Goal: Task Accomplishment & Management: Manage account settings

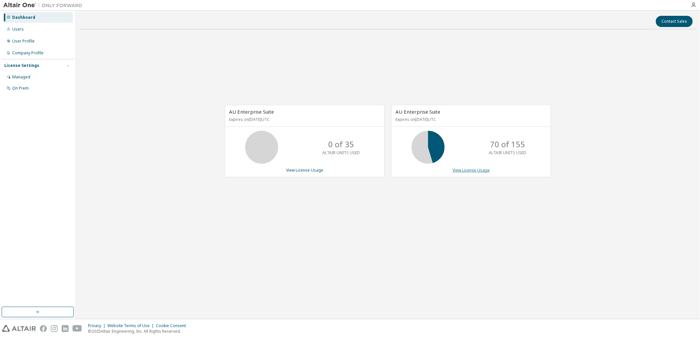
click at [478, 172] on link "View License Usage" at bounding box center [470, 170] width 37 height 6
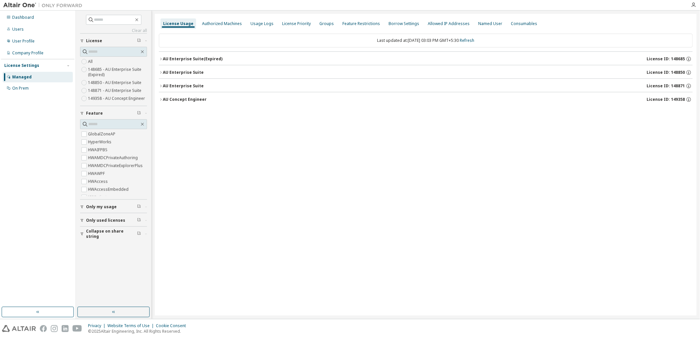
click at [162, 85] on icon "button" at bounding box center [161, 86] width 4 height 4
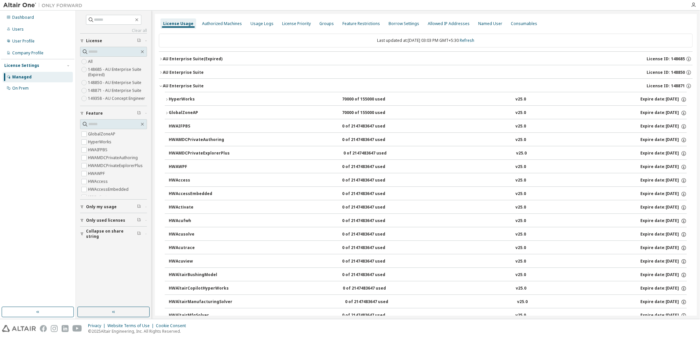
click at [167, 101] on icon "button" at bounding box center [167, 100] width 4 height 4
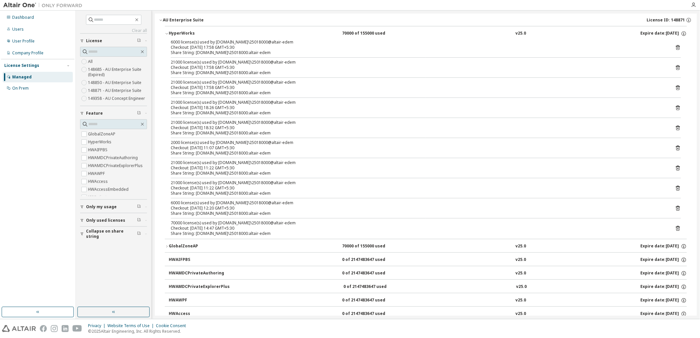
scroll to position [73, 0]
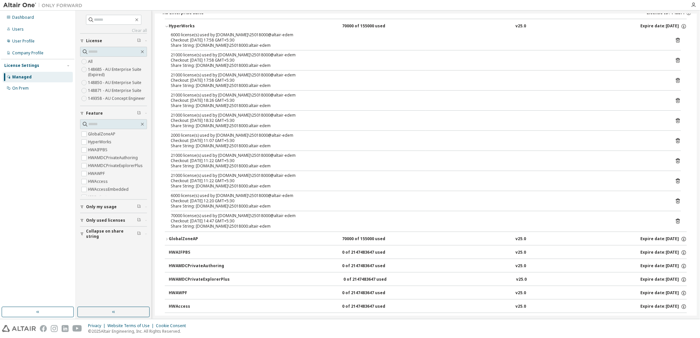
click at [677, 222] on icon at bounding box center [678, 221] width 6 height 6
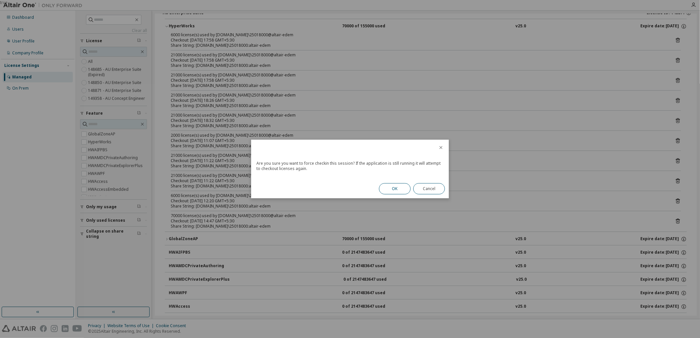
click at [398, 185] on button "OK" at bounding box center [395, 188] width 32 height 11
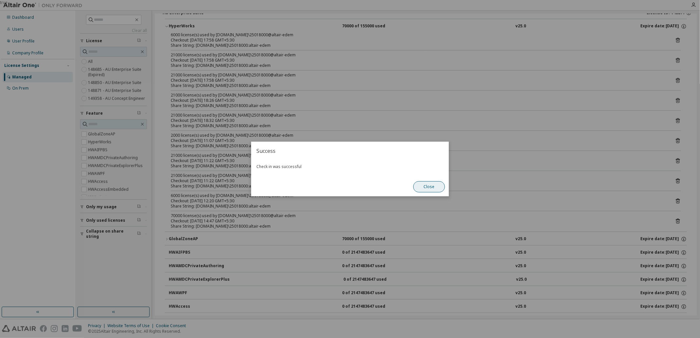
click at [434, 186] on button "Close" at bounding box center [429, 186] width 32 height 11
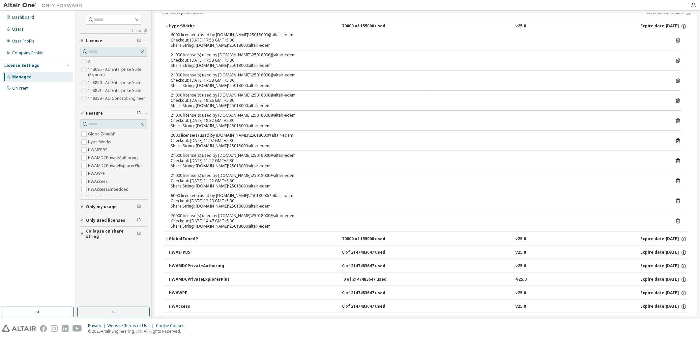
click at [676, 200] on icon at bounding box center [678, 201] width 4 height 5
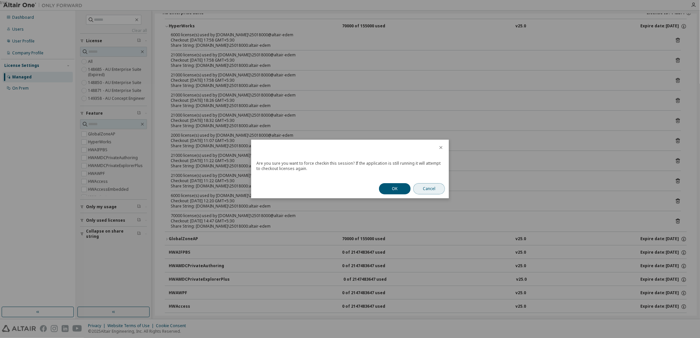
click at [414, 190] on button "Cancel" at bounding box center [429, 188] width 32 height 11
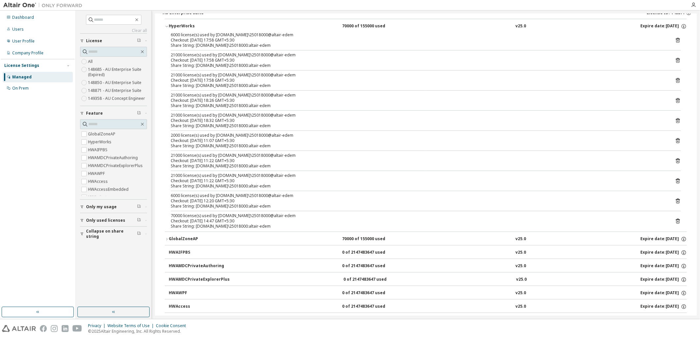
click at [676, 202] on icon at bounding box center [678, 201] width 4 height 5
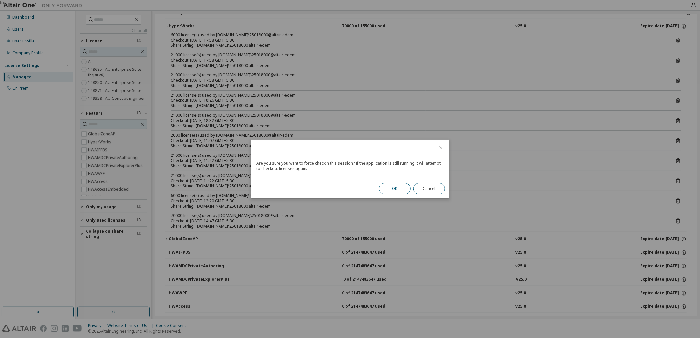
click at [387, 185] on button "OK" at bounding box center [395, 188] width 32 height 11
click at [388, 185] on div "OK Cancel" at bounding box center [412, 188] width 74 height 19
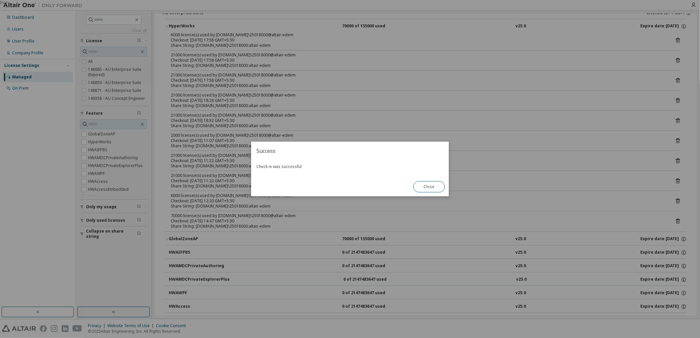
click at [388, 185] on div "Success Check in was successful Close" at bounding box center [350, 169] width 198 height 55
drag, startPoint x: 424, startPoint y: 185, endPoint x: 442, endPoint y: 188, distance: 17.7
click at [425, 185] on button "Close" at bounding box center [429, 186] width 32 height 11
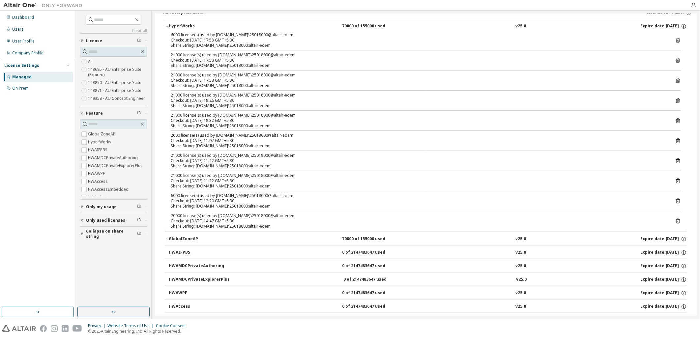
click at [675, 179] on icon at bounding box center [678, 181] width 6 height 6
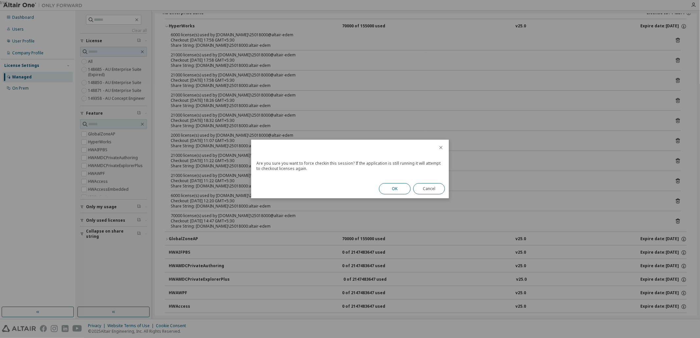
click at [404, 189] on button "OK" at bounding box center [395, 188] width 32 height 11
click at [404, 188] on div "OK Cancel" at bounding box center [412, 188] width 74 height 19
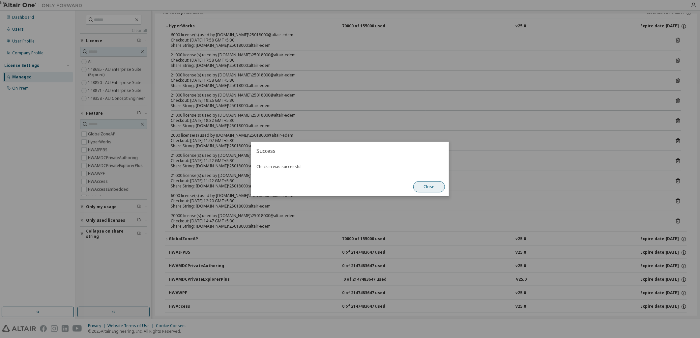
click at [431, 187] on button "Close" at bounding box center [429, 186] width 32 height 11
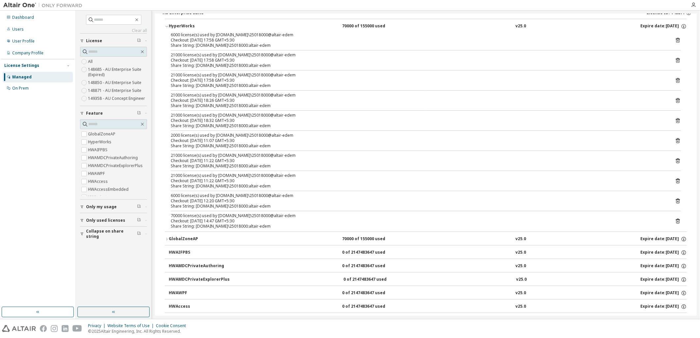
click at [676, 160] on icon at bounding box center [678, 161] width 4 height 5
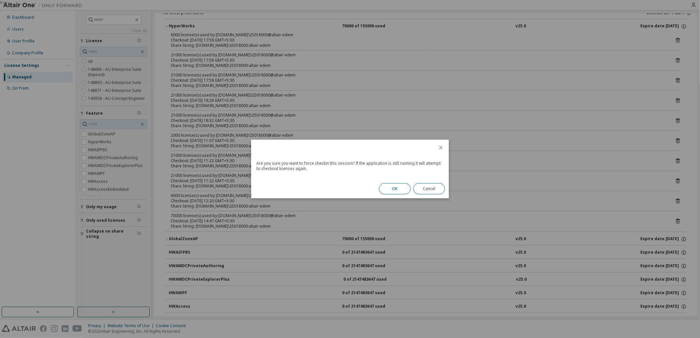
click at [407, 190] on button "OK" at bounding box center [395, 188] width 32 height 11
click at [405, 191] on div "OK Cancel" at bounding box center [412, 188] width 74 height 19
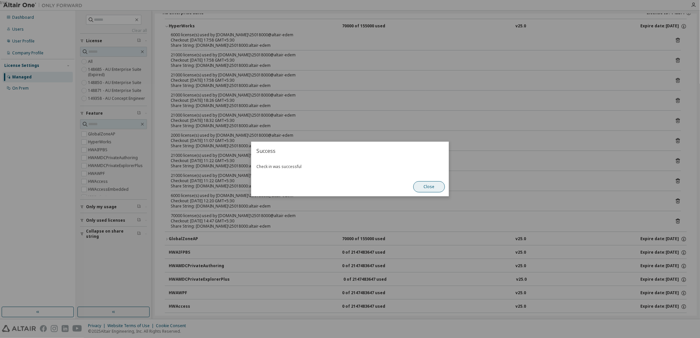
click at [423, 190] on button "Close" at bounding box center [429, 186] width 32 height 11
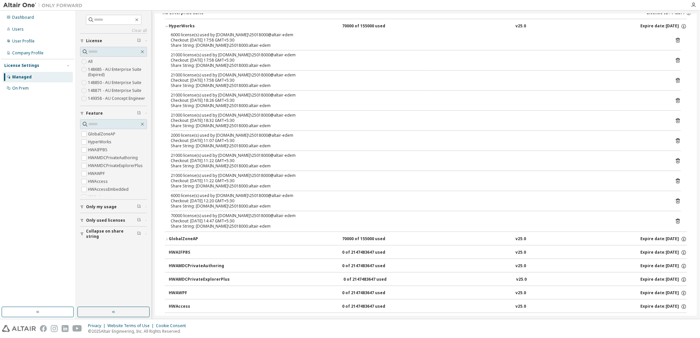
click at [675, 38] on icon at bounding box center [678, 40] width 6 height 6
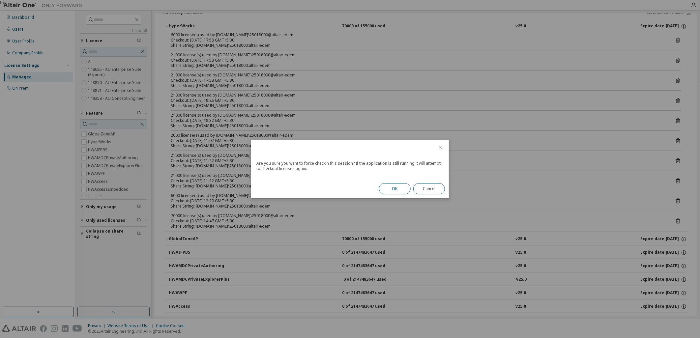
click at [400, 190] on button "OK" at bounding box center [395, 188] width 32 height 11
click at [400, 190] on div "OK Cancel" at bounding box center [412, 188] width 74 height 19
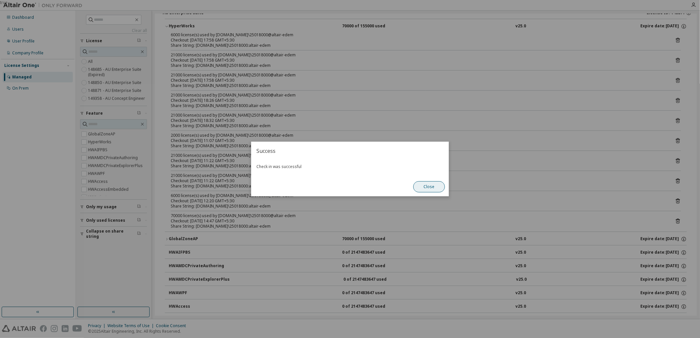
click at [423, 186] on button "Close" at bounding box center [429, 186] width 32 height 11
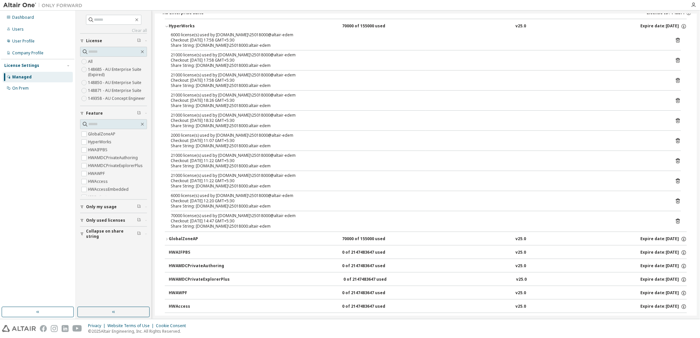
click at [675, 58] on icon at bounding box center [678, 60] width 6 height 6
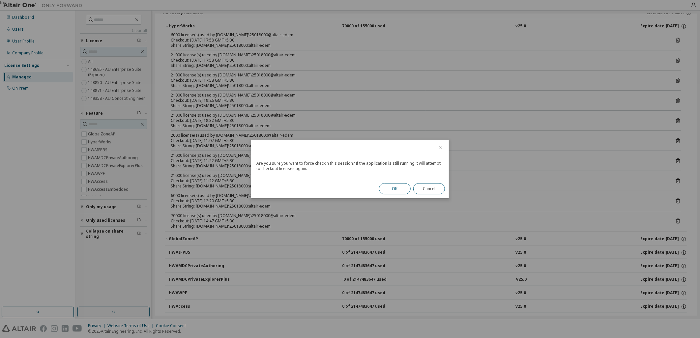
click at [403, 185] on button "OK" at bounding box center [395, 188] width 32 height 11
click at [402, 186] on div "OK Cancel" at bounding box center [412, 188] width 74 height 19
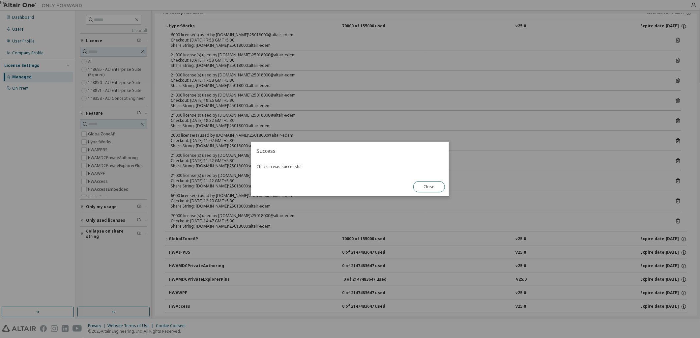
click at [435, 189] on button "Close" at bounding box center [429, 186] width 32 height 11
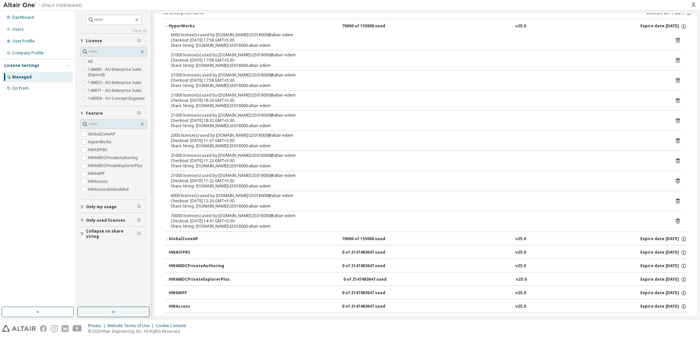
click at [676, 101] on icon at bounding box center [678, 100] width 4 height 5
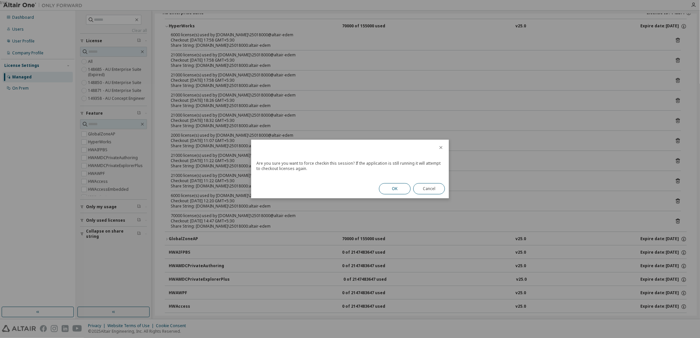
click at [401, 186] on button "OK" at bounding box center [395, 188] width 32 height 11
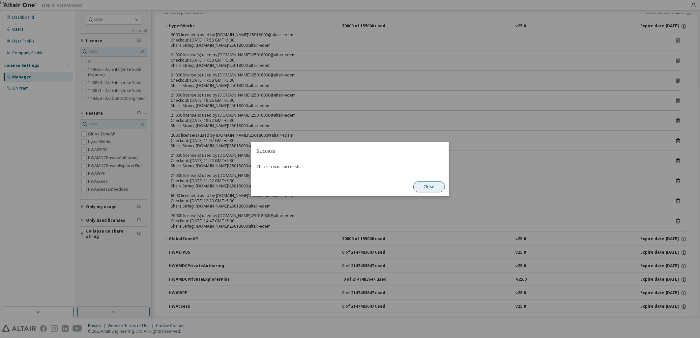
click at [426, 188] on button "Close" at bounding box center [429, 186] width 32 height 11
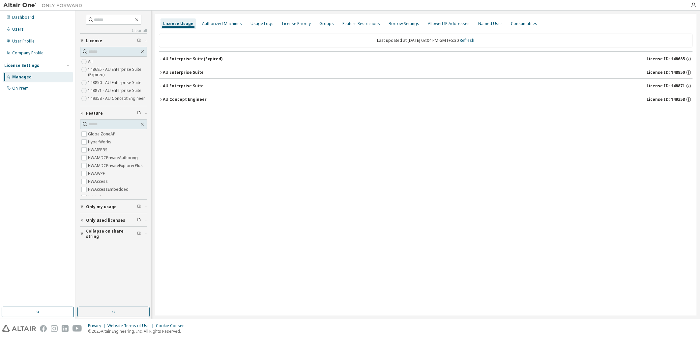
click at [158, 87] on div "License Usage Authorized Machines Usage Logs License Priority Groups Feature Re…" at bounding box center [426, 165] width 542 height 302
click at [160, 86] on icon "button" at bounding box center [161, 86] width 4 height 4
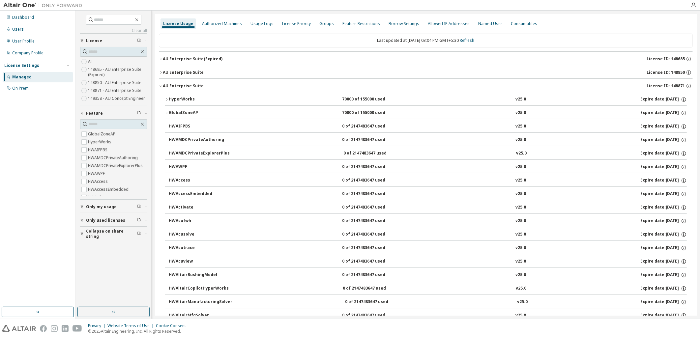
click at [167, 98] on icon "button" at bounding box center [167, 100] width 4 height 4
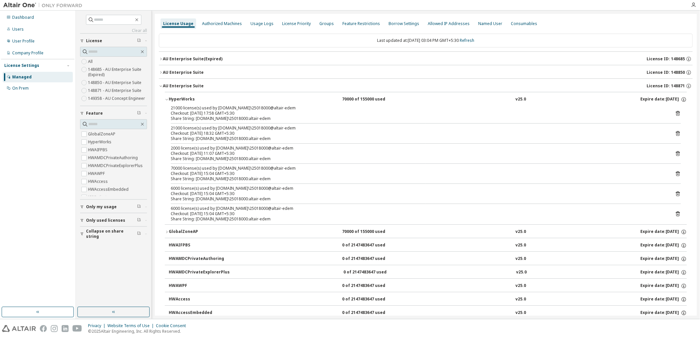
click at [676, 173] on icon at bounding box center [678, 173] width 4 height 5
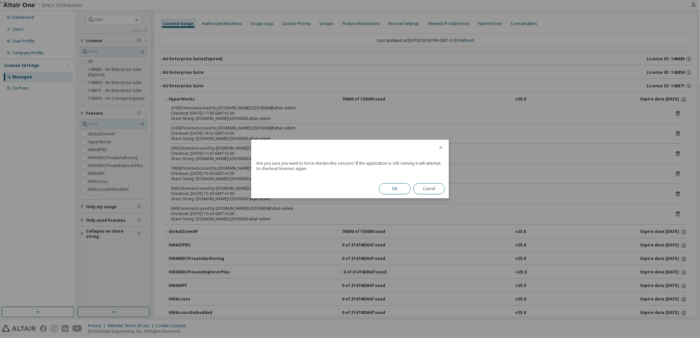
click at [400, 190] on button "OK" at bounding box center [395, 188] width 32 height 11
click at [399, 188] on div "OK Cancel" at bounding box center [412, 188] width 74 height 19
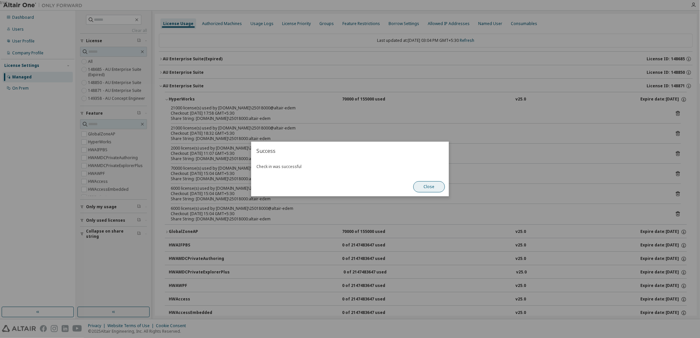
click at [428, 185] on button "Close" at bounding box center [429, 186] width 32 height 11
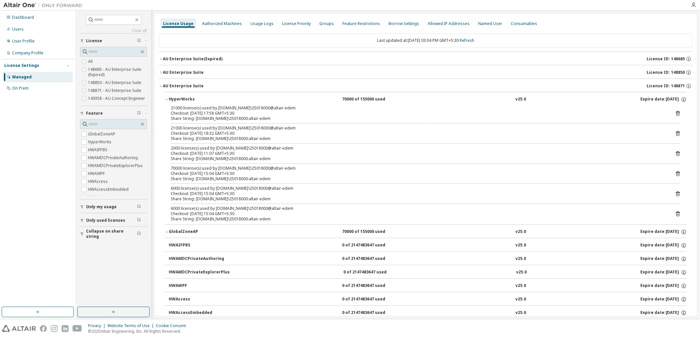
click at [678, 112] on div "21000 license(s) used by corp.mahindra.com\25018000@altair-edem Checkout: 2025-…" at bounding box center [426, 164] width 522 height 119
click at [677, 114] on icon at bounding box center [678, 113] width 6 height 6
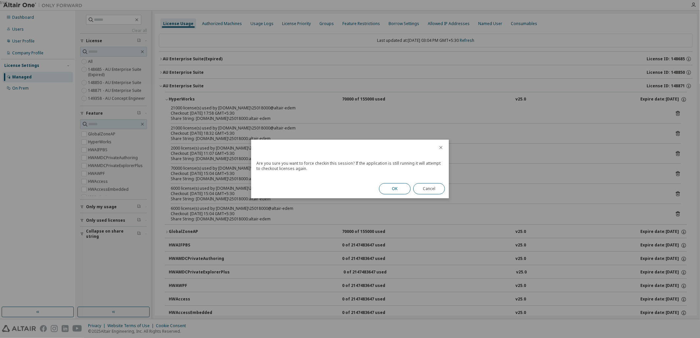
click at [390, 190] on button "OK" at bounding box center [395, 188] width 32 height 11
click at [391, 189] on div "OK Cancel" at bounding box center [412, 188] width 74 height 19
click at [390, 189] on div "OK Cancel" at bounding box center [412, 188] width 74 height 19
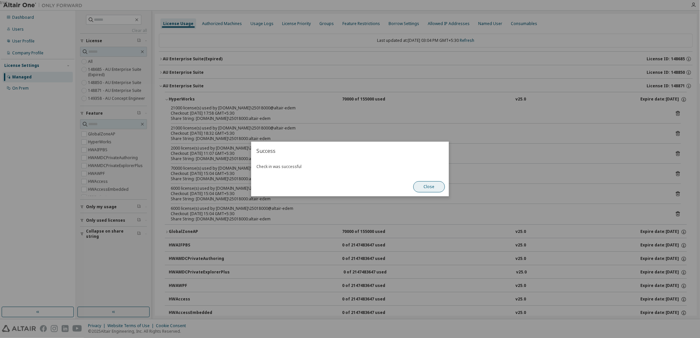
click at [424, 190] on button "Close" at bounding box center [429, 186] width 32 height 11
